Goal: Information Seeking & Learning: Learn about a topic

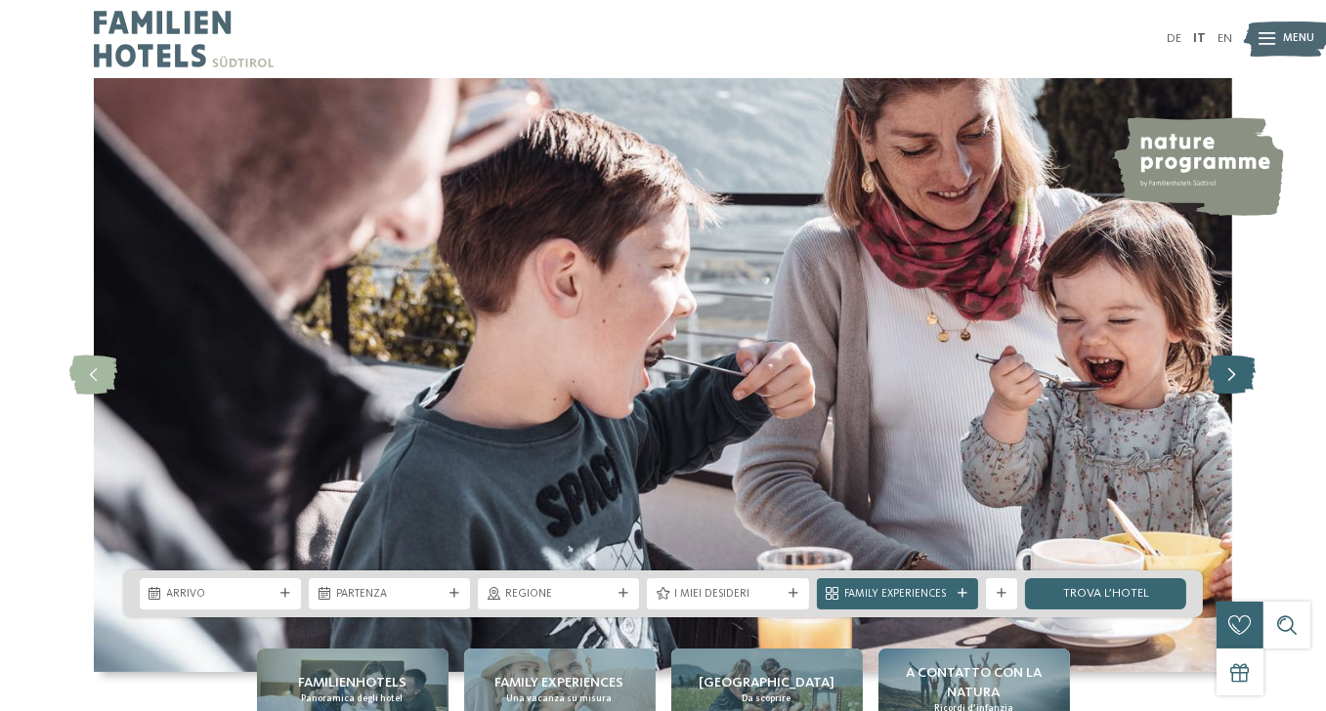
click at [1229, 390] on icon at bounding box center [1232, 375] width 48 height 39
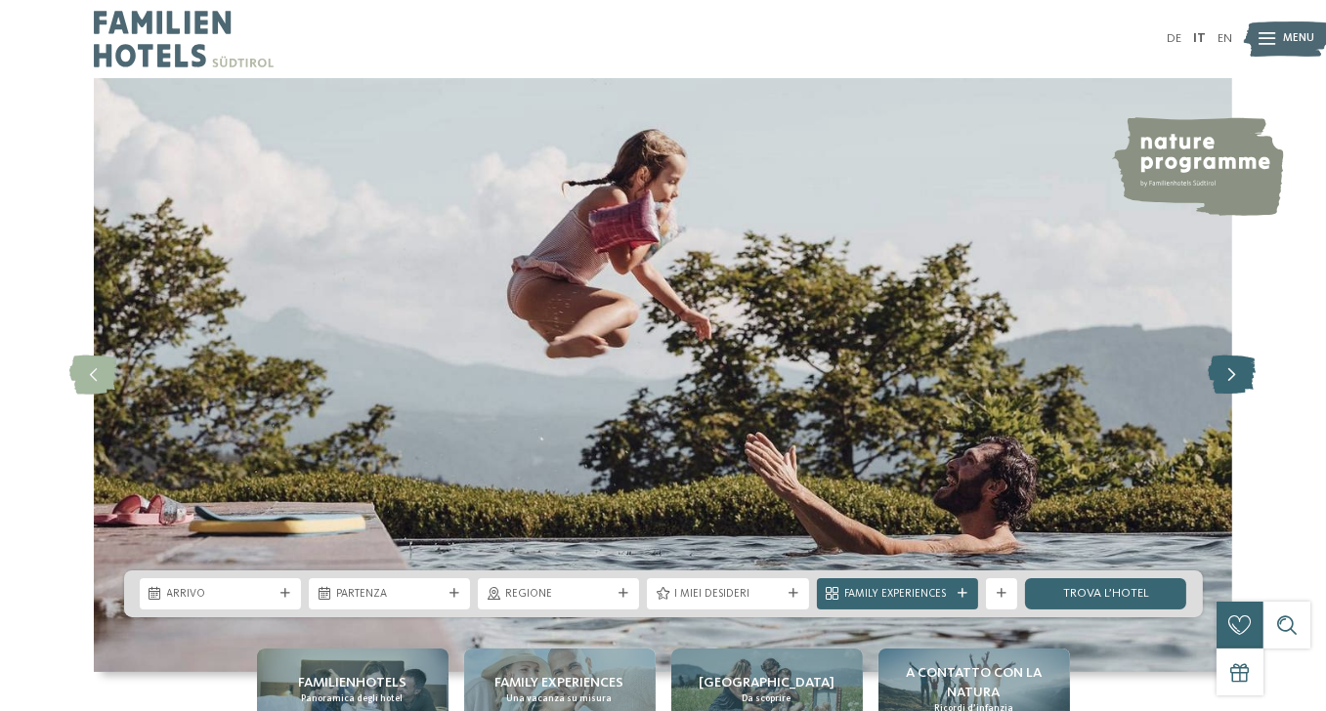
click at [1229, 390] on icon at bounding box center [1232, 375] width 48 height 39
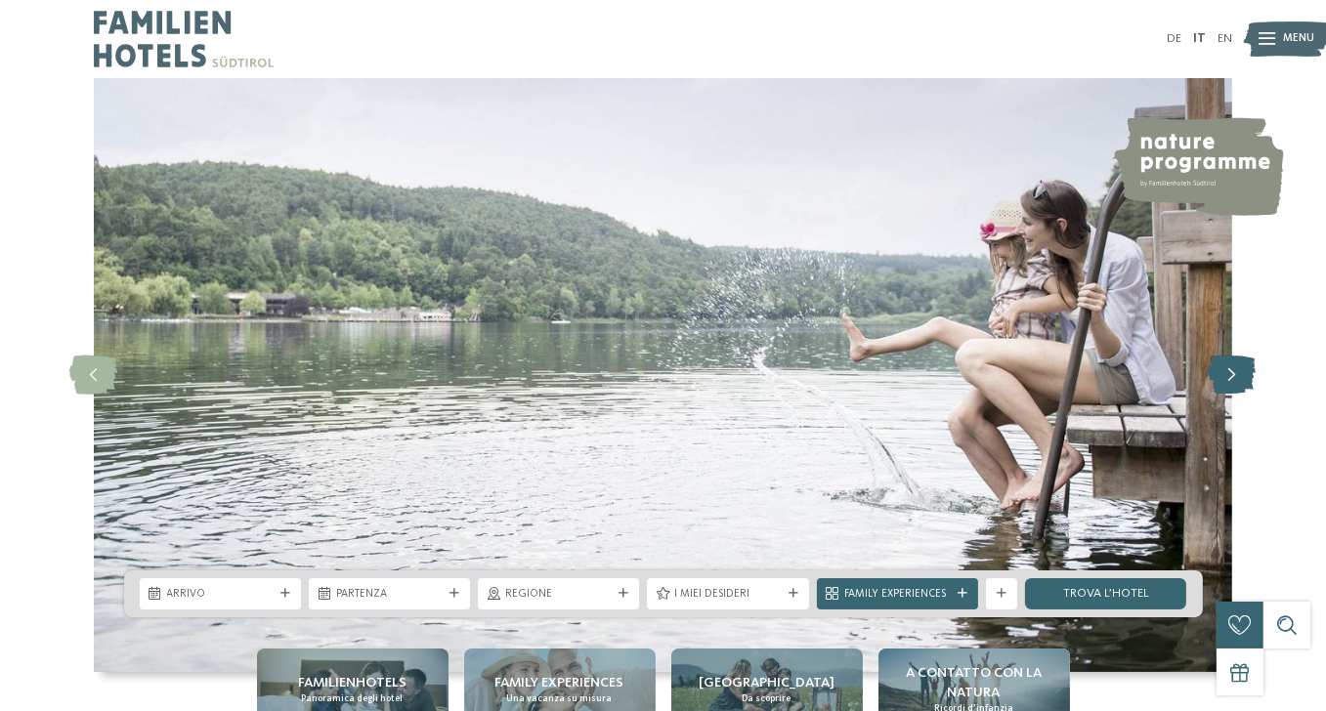
click at [1229, 390] on icon at bounding box center [1232, 375] width 48 height 39
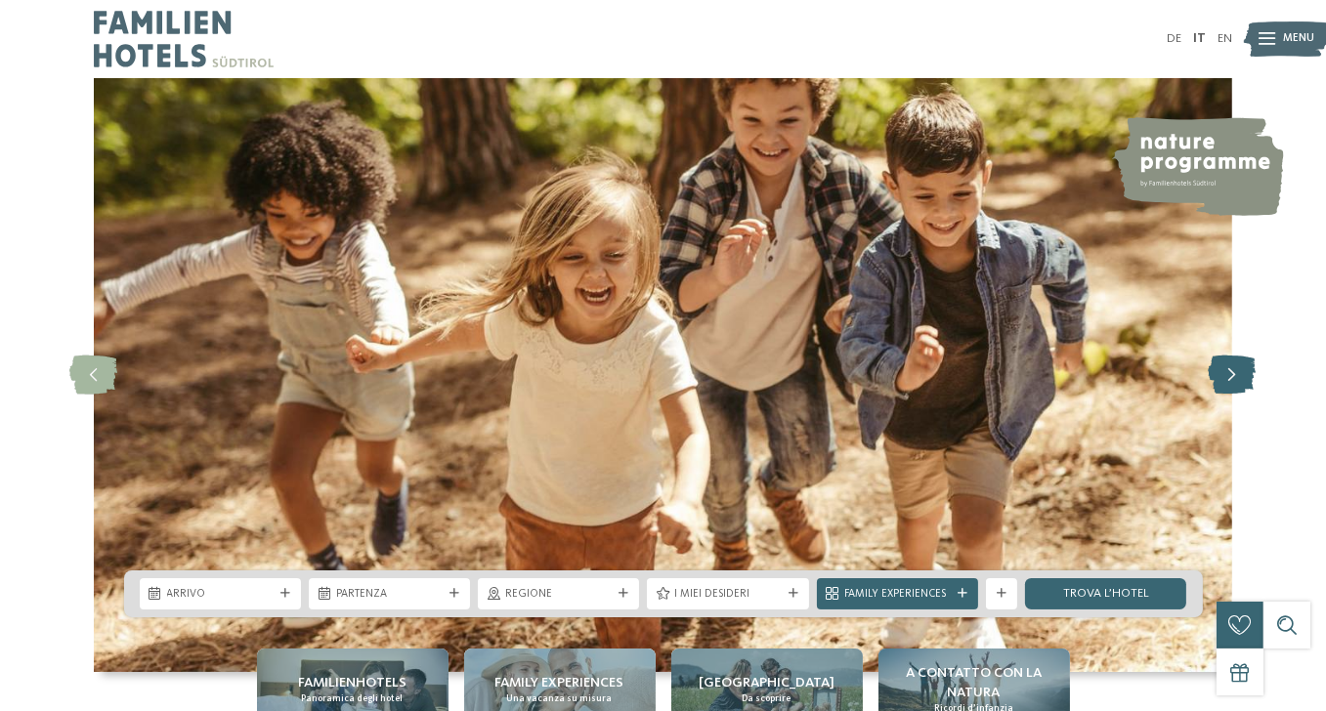
click at [1229, 390] on icon at bounding box center [1232, 375] width 48 height 39
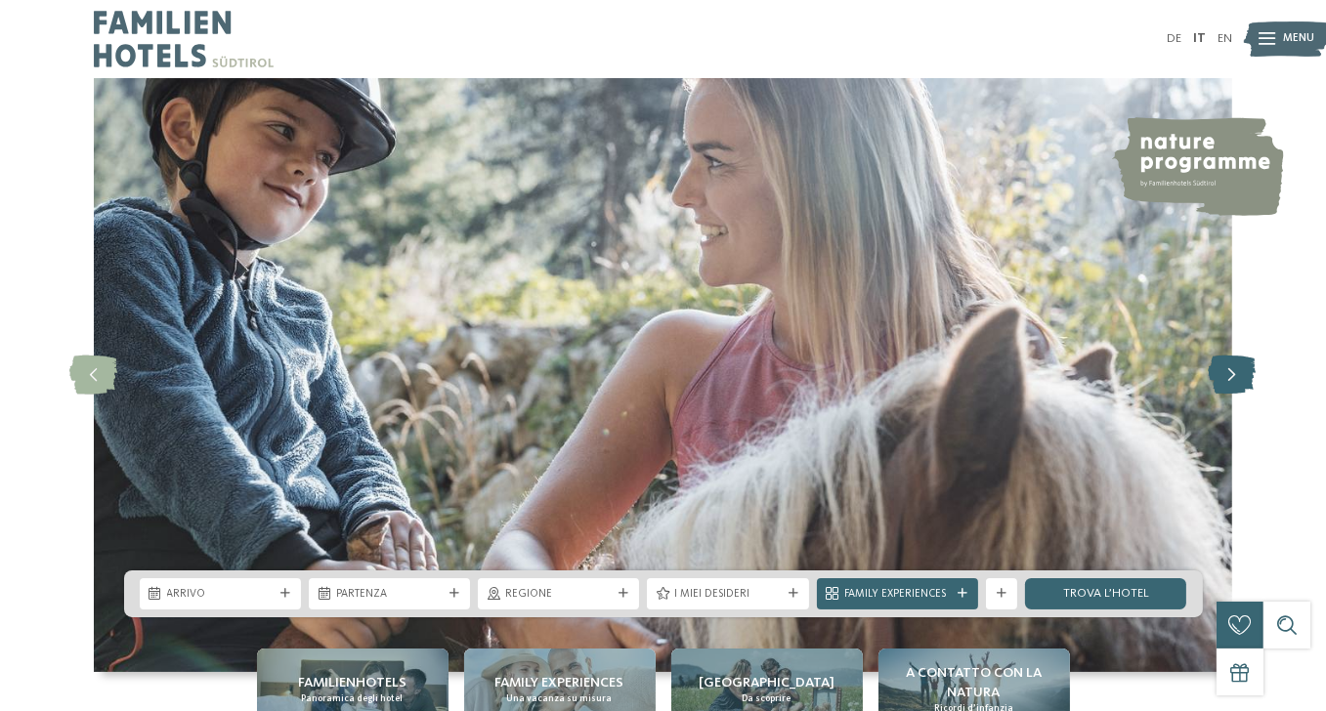
click at [1229, 390] on icon at bounding box center [1232, 375] width 48 height 39
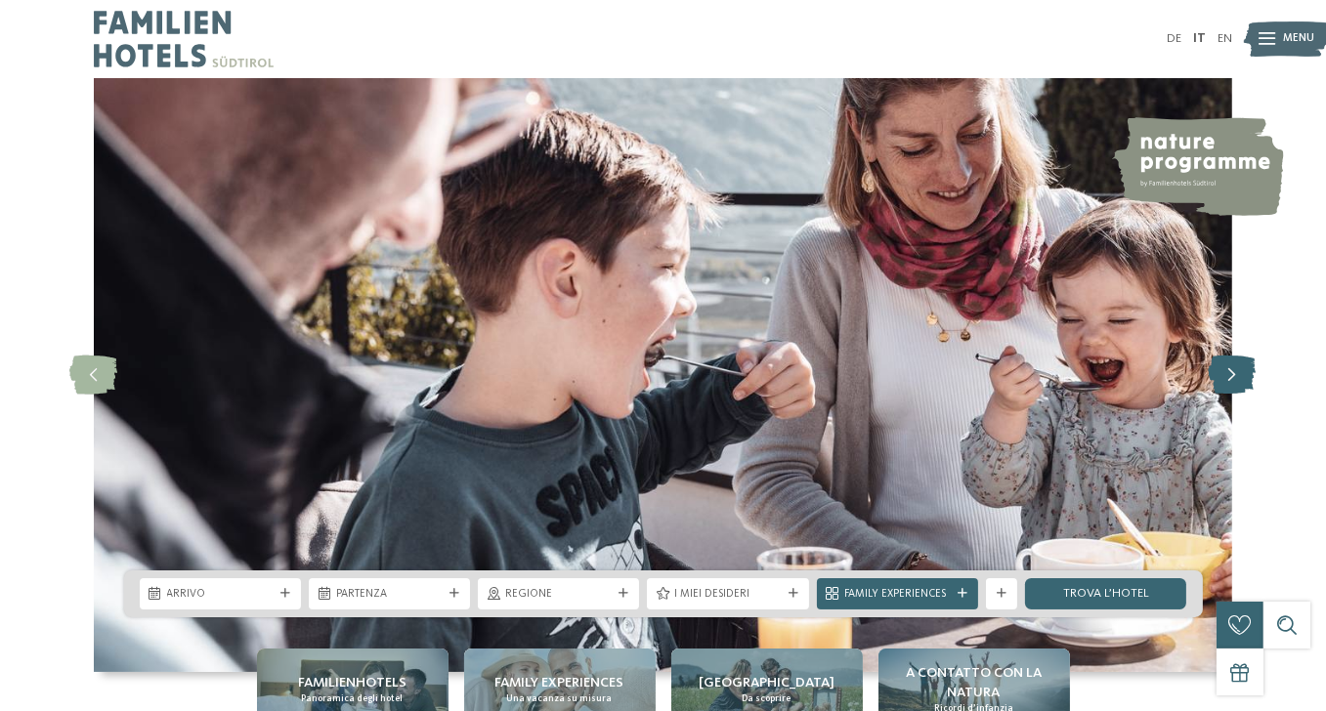
click at [1229, 390] on icon at bounding box center [1232, 375] width 48 height 39
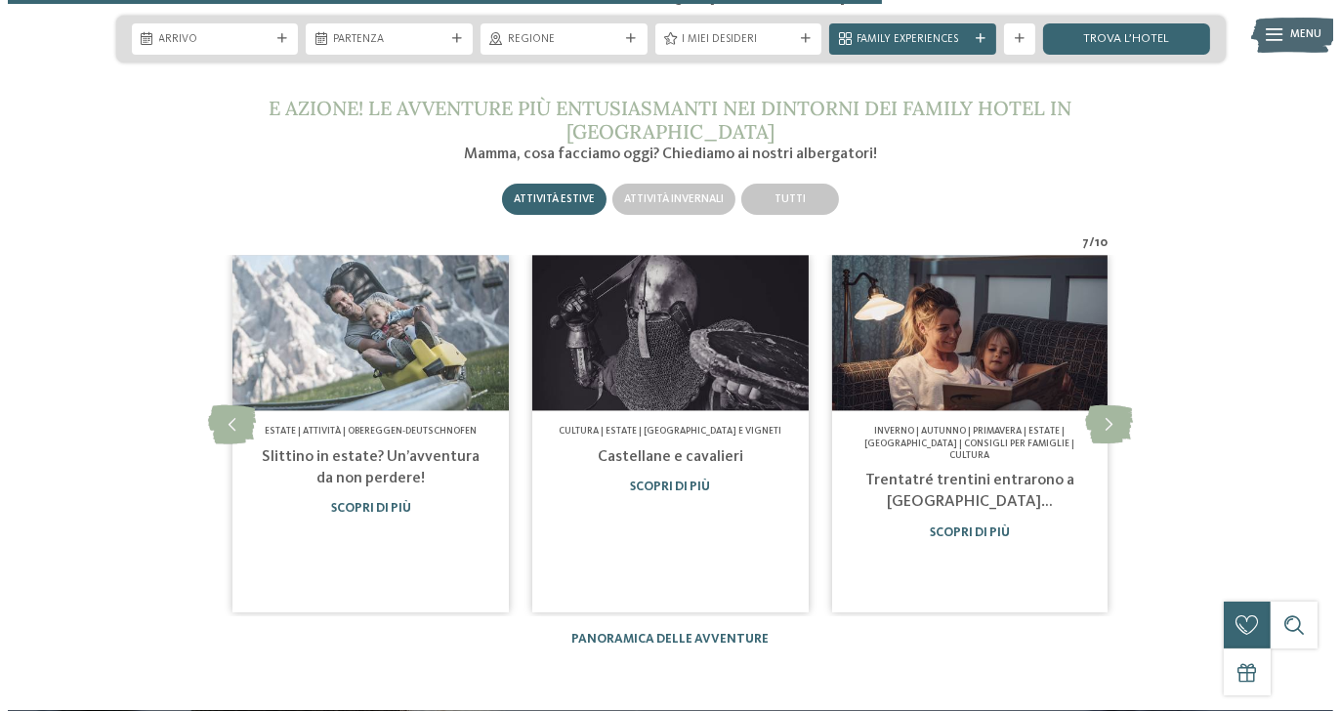
scroll to position [5275, 0]
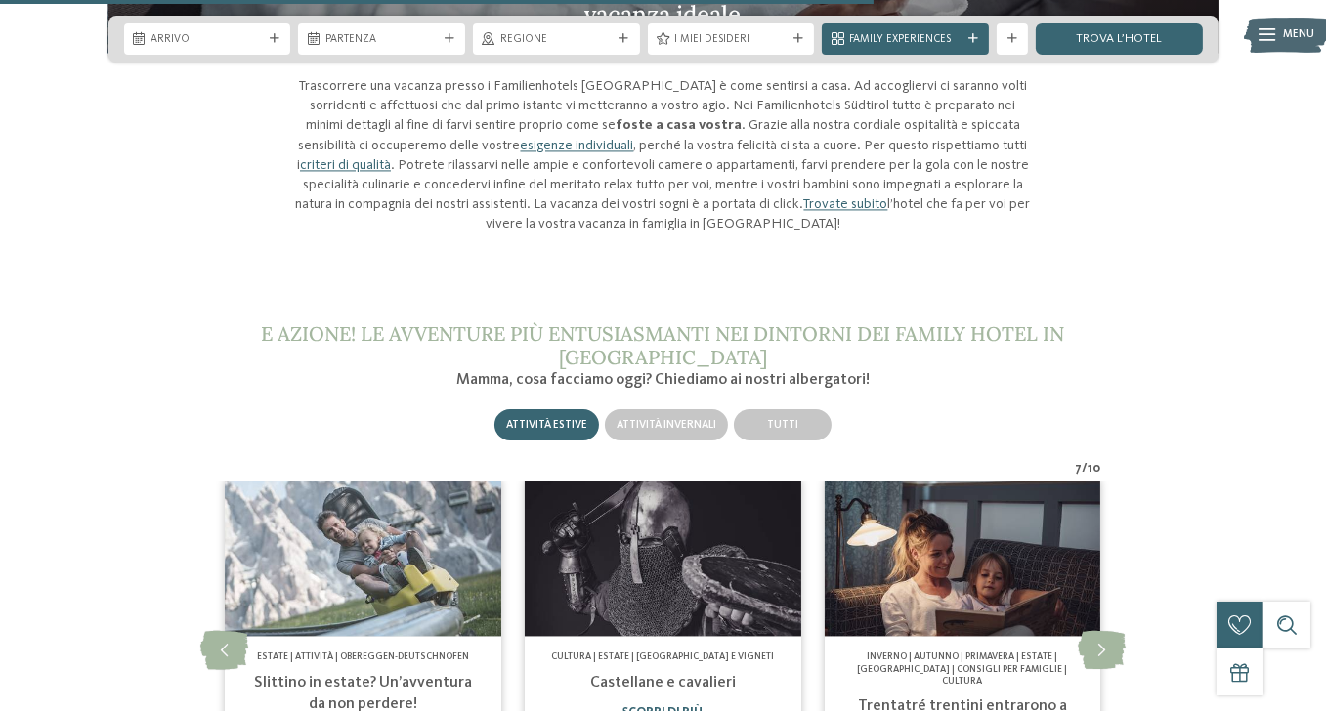
click at [1306, 35] on span "Menu" at bounding box center [1299, 35] width 31 height 16
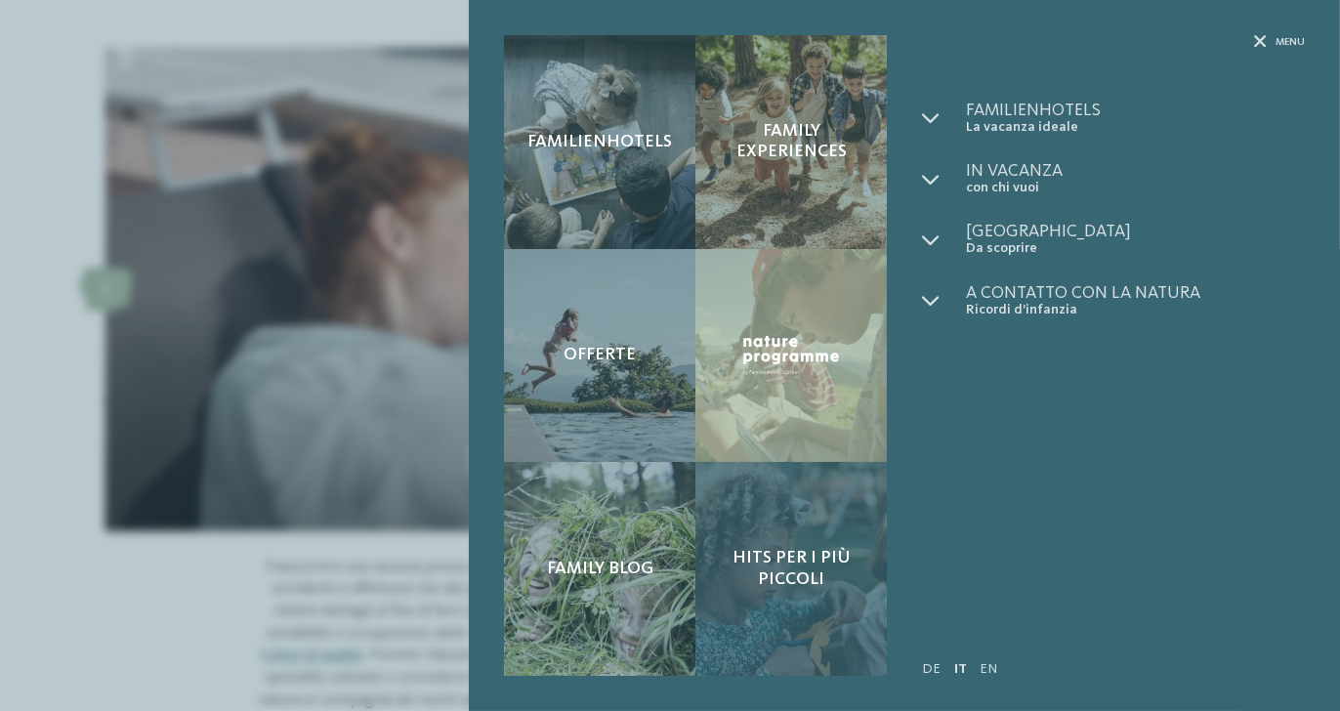
click at [773, 549] on span "Hits per i più piccoli" at bounding box center [791, 569] width 156 height 42
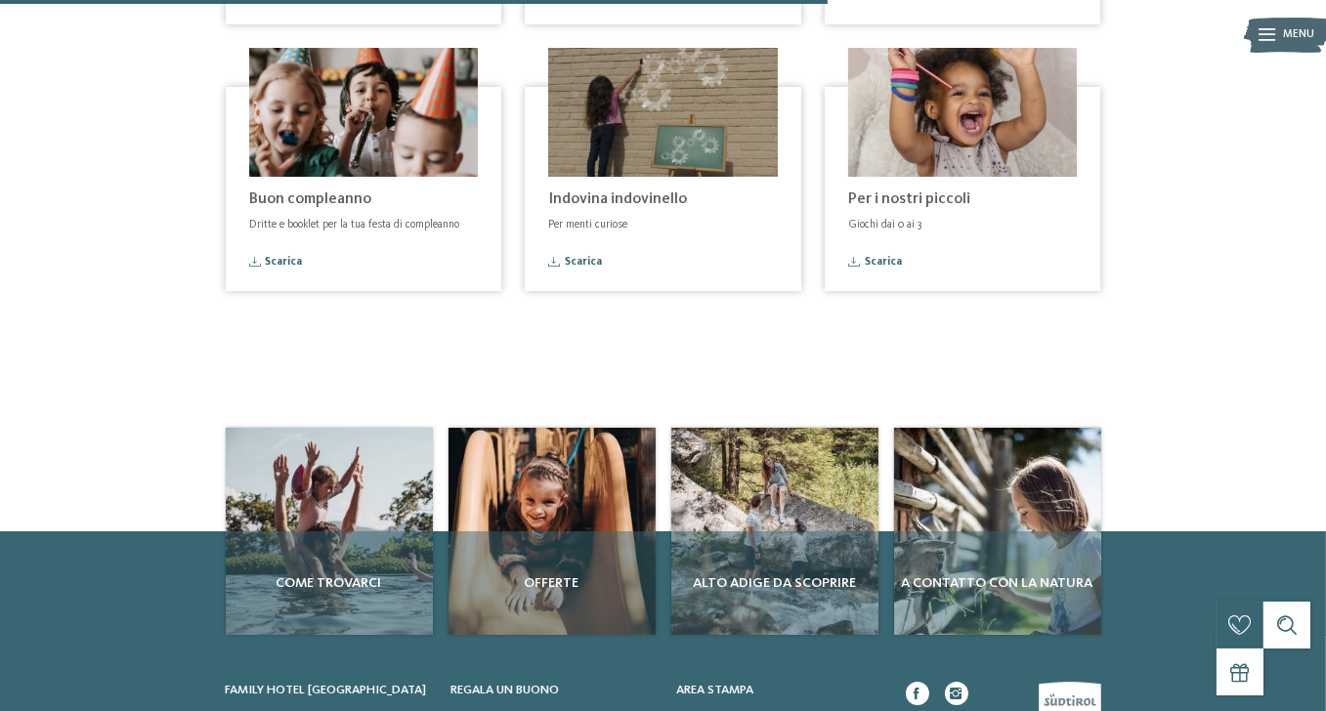
scroll to position [1270, 0]
